Goal: Task Accomplishment & Management: Use online tool/utility

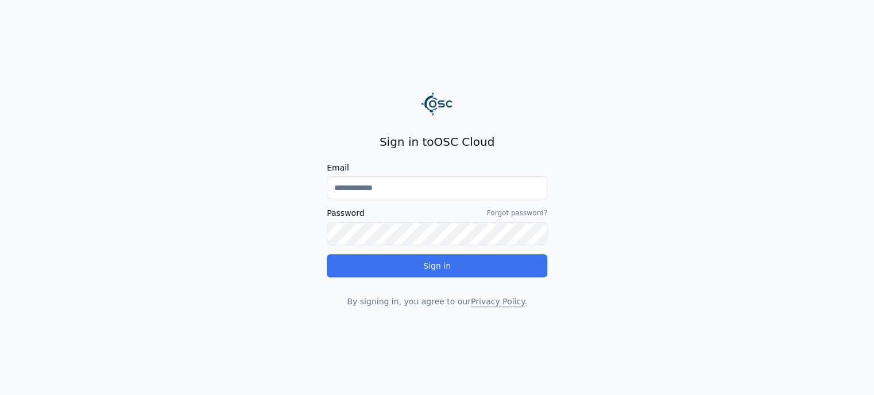
type input "**********"
click at [421, 265] on button "Sign in" at bounding box center [437, 265] width 220 height 23
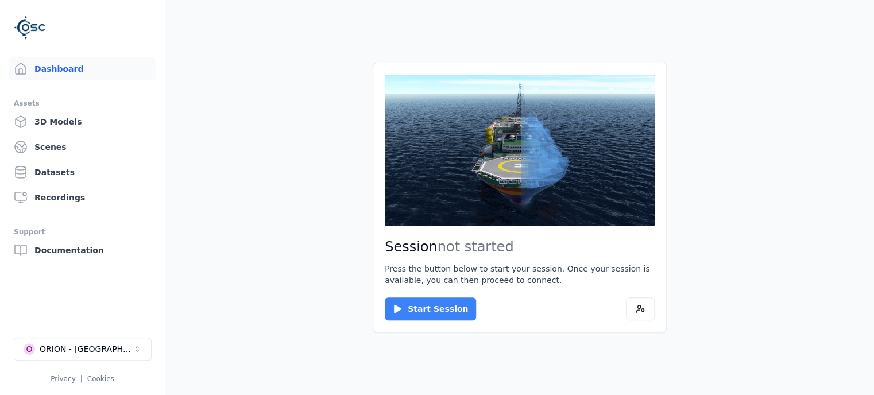
click at [421, 312] on button "Start Session" at bounding box center [430, 308] width 91 height 23
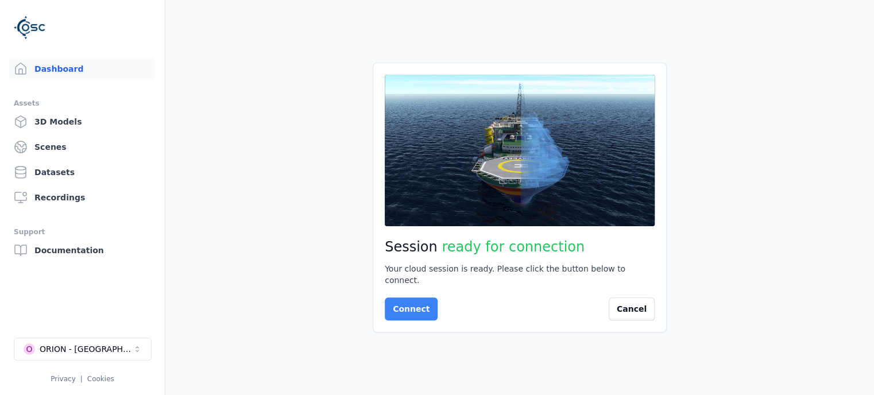
click at [412, 299] on button "Connect" at bounding box center [411, 308] width 53 height 23
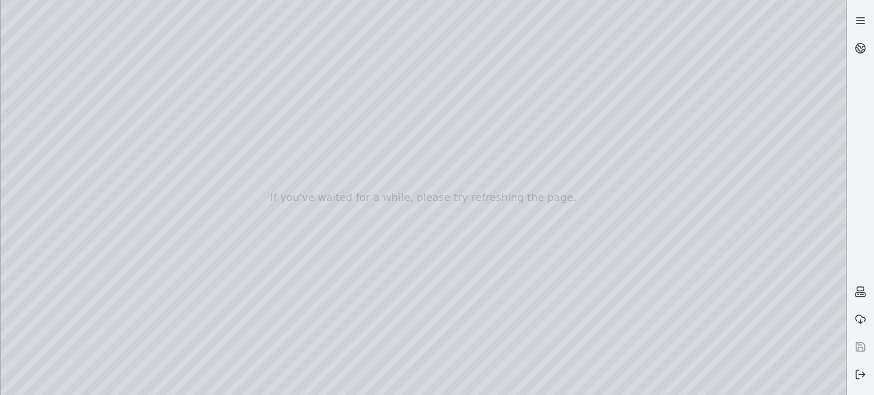
click at [860, 22] on icon at bounding box center [859, 20] width 11 height 11
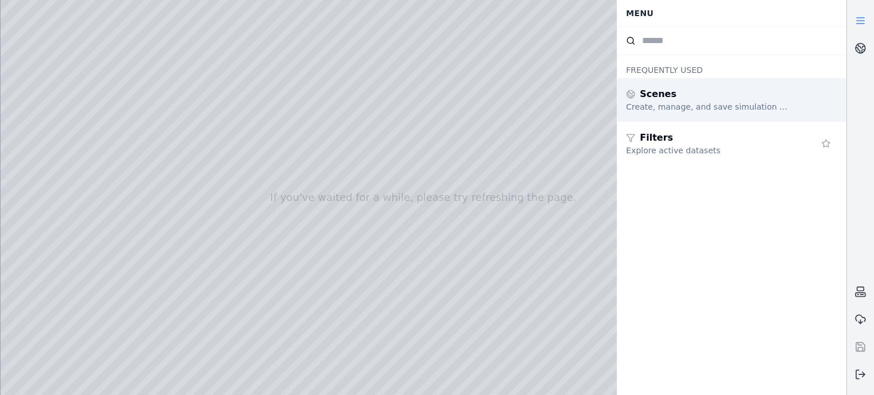
click at [680, 103] on div "Create, manage, and save simulation scenes" at bounding box center [708, 106] width 165 height 11
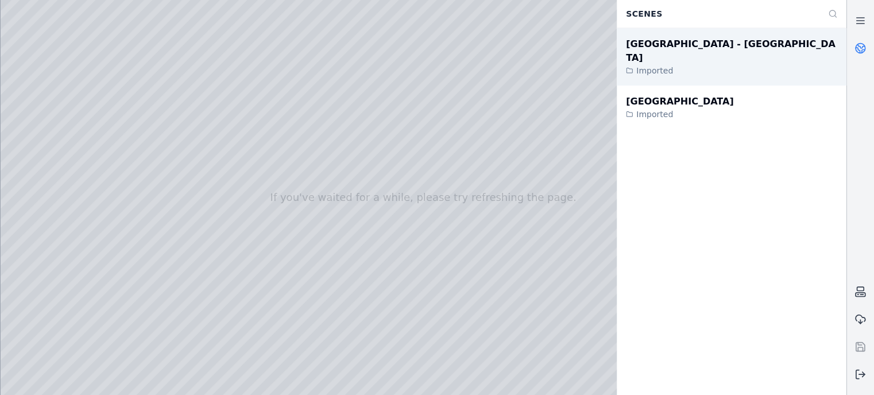
click at [659, 65] on div "Imported" at bounding box center [731, 70] width 211 height 11
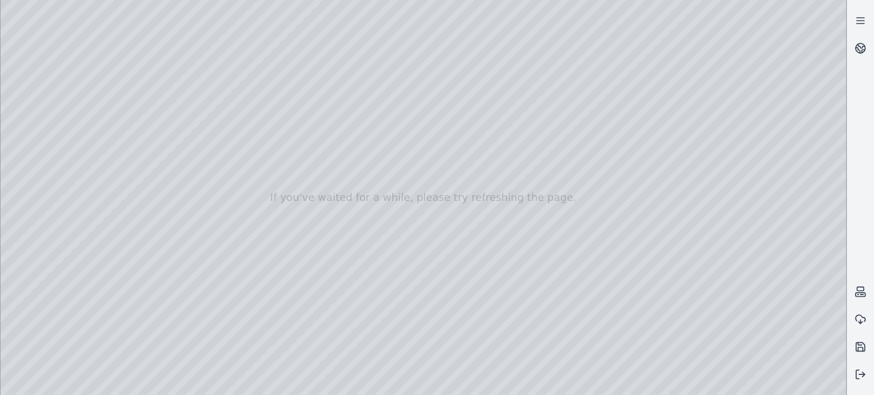
drag, startPoint x: 420, startPoint y: 146, endPoint x: 423, endPoint y: 195, distance: 48.3
click at [423, 195] on div at bounding box center [423, 197] width 845 height 395
drag, startPoint x: 401, startPoint y: 245, endPoint x: 588, endPoint y: 330, distance: 205.5
drag, startPoint x: 453, startPoint y: 323, endPoint x: 443, endPoint y: 274, distance: 49.2
drag, startPoint x: 443, startPoint y: 274, endPoint x: 472, endPoint y: 382, distance: 111.3
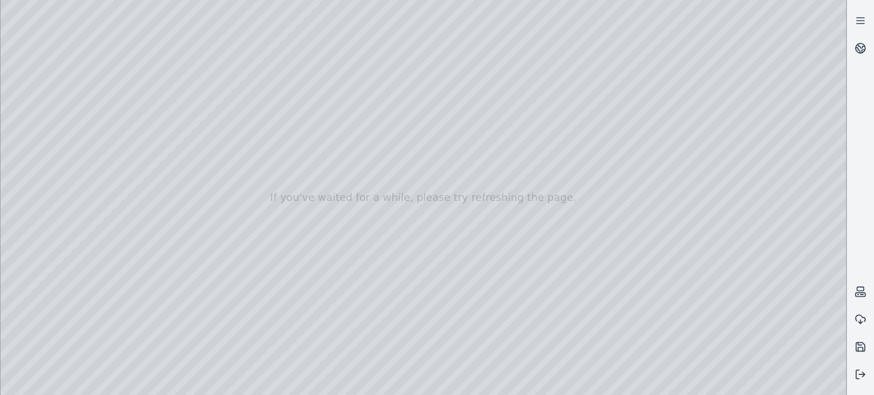
drag, startPoint x: 471, startPoint y: 360, endPoint x: 471, endPoint y: 368, distance: 8.0
drag, startPoint x: 477, startPoint y: 341, endPoint x: 672, endPoint y: 335, distance: 195.3
click at [714, 146] on div at bounding box center [423, 197] width 845 height 395
click at [498, 220] on div at bounding box center [423, 197] width 845 height 395
drag, startPoint x: 549, startPoint y: 187, endPoint x: 509, endPoint y: 184, distance: 39.7
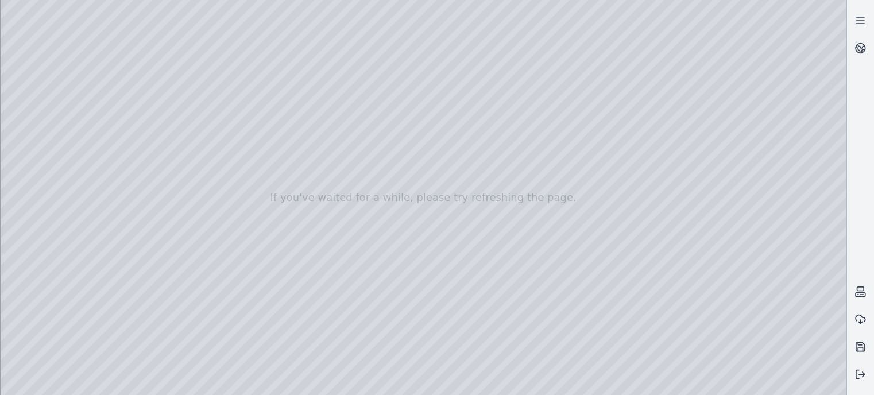
click at [509, 184] on div at bounding box center [423, 197] width 845 height 395
drag, startPoint x: 515, startPoint y: 199, endPoint x: 668, endPoint y: 210, distance: 152.5
drag, startPoint x: 344, startPoint y: 301, endPoint x: 351, endPoint y: 261, distance: 40.1
click at [350, 261] on div at bounding box center [423, 197] width 845 height 395
drag, startPoint x: 370, startPoint y: 315, endPoint x: 369, endPoint y: 303, distance: 12.1
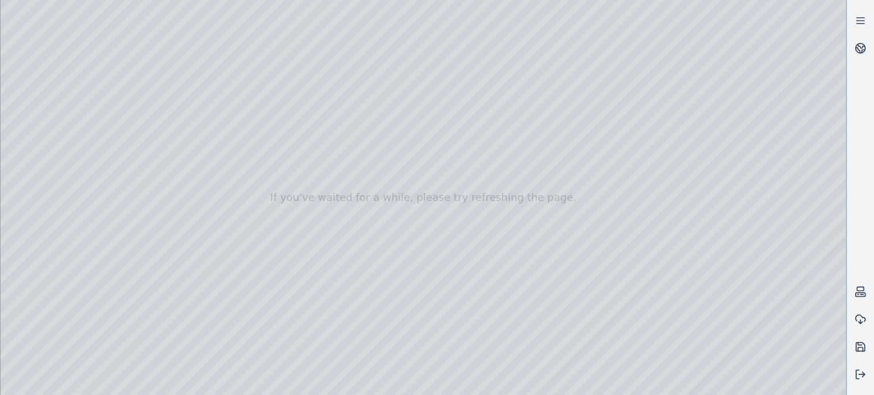
drag, startPoint x: 361, startPoint y: 305, endPoint x: 475, endPoint y: 355, distance: 125.2
click at [426, 339] on div at bounding box center [423, 197] width 845 height 395
drag, startPoint x: 525, startPoint y: 325, endPoint x: 532, endPoint y: 334, distance: 11.0
click at [378, 168] on div at bounding box center [423, 197] width 845 height 395
click at [302, 199] on div at bounding box center [423, 197] width 845 height 395
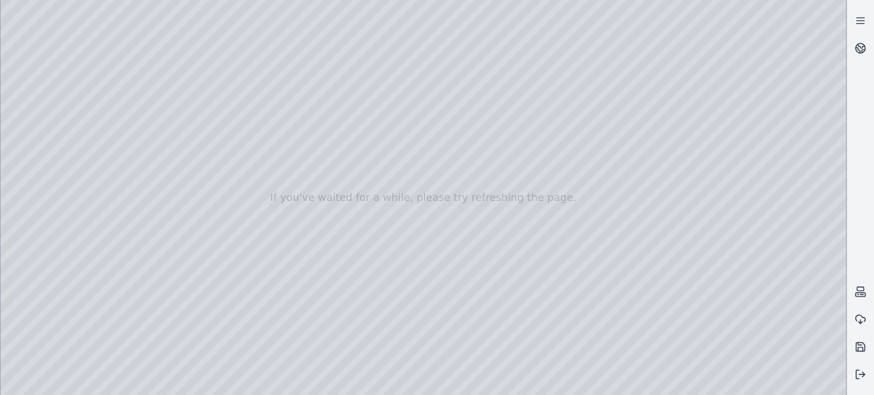
click at [358, 165] on div at bounding box center [423, 197] width 845 height 395
click at [369, 226] on div at bounding box center [423, 197] width 845 height 395
click at [431, 236] on div at bounding box center [423, 197] width 845 height 395
drag, startPoint x: 432, startPoint y: 230, endPoint x: 443, endPoint y: 272, distance: 42.7
drag, startPoint x: 413, startPoint y: 254, endPoint x: 412, endPoint y: 220, distance: 34.5
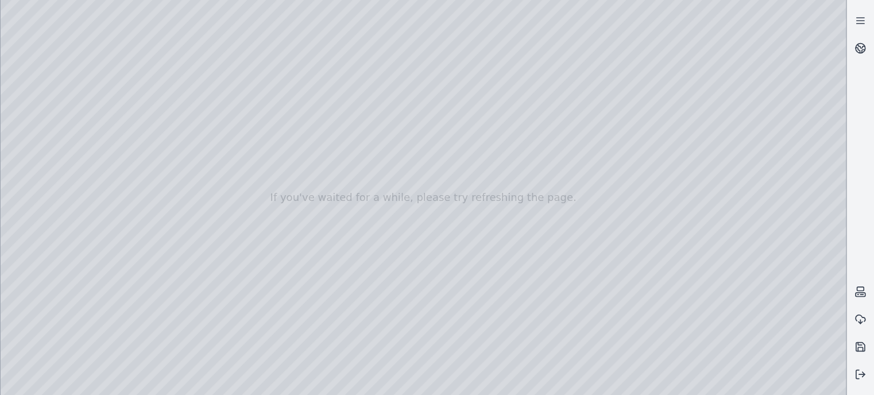
click at [412, 220] on div at bounding box center [423, 197] width 845 height 395
drag, startPoint x: 442, startPoint y: 235, endPoint x: 442, endPoint y: 276, distance: 40.2
drag, startPoint x: 487, startPoint y: 328, endPoint x: 538, endPoint y: 323, distance: 51.4
drag, startPoint x: 523, startPoint y: 316, endPoint x: 538, endPoint y: 311, distance: 15.8
drag, startPoint x: 427, startPoint y: 254, endPoint x: 401, endPoint y: 240, distance: 30.1
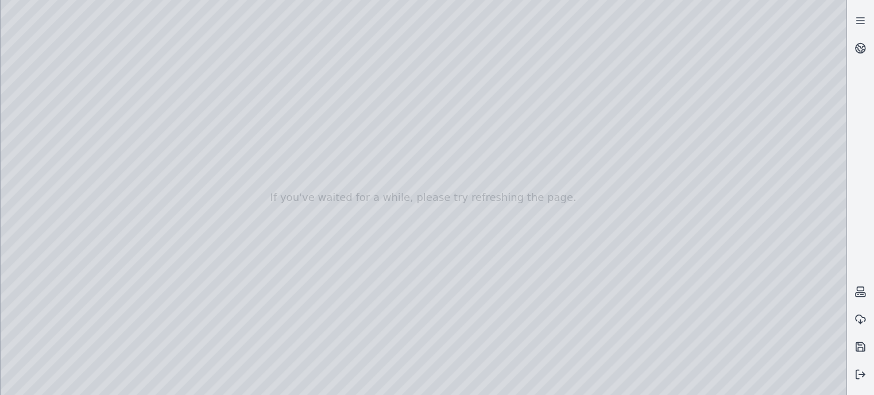
click at [401, 240] on div at bounding box center [423, 197] width 845 height 395
drag, startPoint x: 480, startPoint y: 284, endPoint x: 495, endPoint y: 369, distance: 86.3
drag, startPoint x: 501, startPoint y: 183, endPoint x: 761, endPoint y: 207, distance: 261.8
drag, startPoint x: 701, startPoint y: 222, endPoint x: 360, endPoint y: 157, distance: 347.8
drag, startPoint x: 339, startPoint y: 188, endPoint x: 241, endPoint y: 200, distance: 98.9
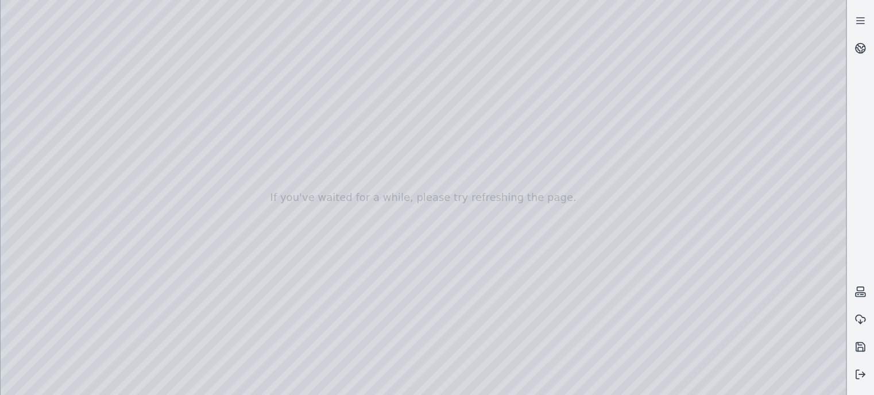
drag, startPoint x: 321, startPoint y: 211, endPoint x: 358, endPoint y: 328, distance: 123.1
drag, startPoint x: 257, startPoint y: 110, endPoint x: 265, endPoint y: 115, distance: 10.3
drag, startPoint x: 266, startPoint y: 110, endPoint x: 139, endPoint y: 203, distance: 156.8
click at [367, 230] on div at bounding box center [423, 197] width 845 height 395
drag, startPoint x: 367, startPoint y: 228, endPoint x: 365, endPoint y: 204, distance: 24.8
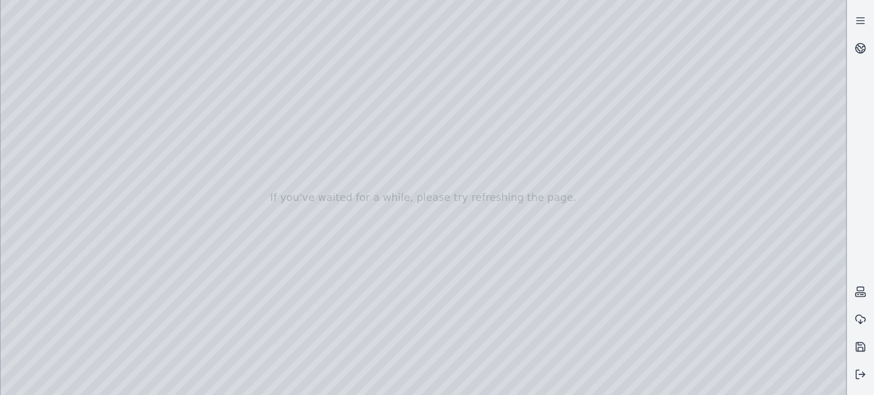
drag, startPoint x: 367, startPoint y: 230, endPoint x: 377, endPoint y: 312, distance: 82.0
drag, startPoint x: 409, startPoint y: 144, endPoint x: 414, endPoint y: 188, distance: 43.9
drag, startPoint x: 377, startPoint y: 114, endPoint x: 400, endPoint y: 183, distance: 72.8
